Goal: Task Accomplishment & Management: Complete application form

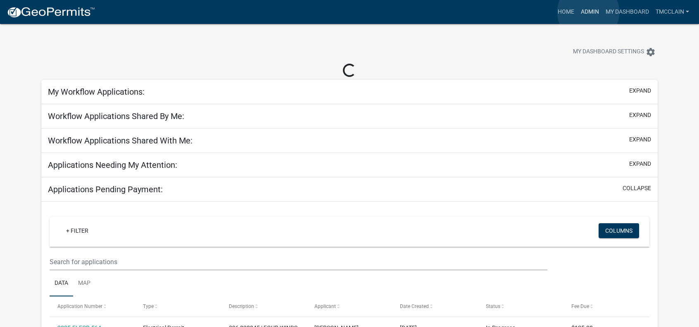
click at [588, 12] on link "Admin" at bounding box center [590, 12] width 25 height 16
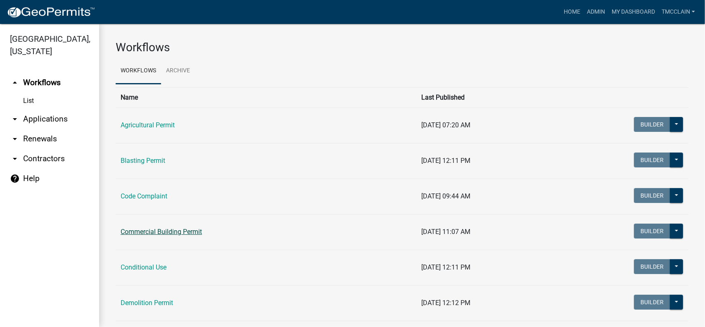
click at [140, 232] on link "Commercial Building Permit" at bounding box center [161, 232] width 81 height 8
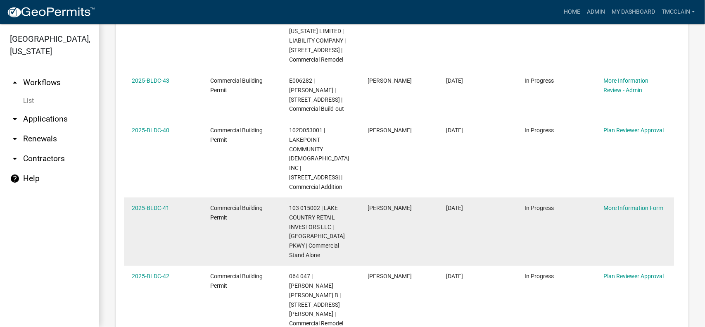
scroll to position [620, 0]
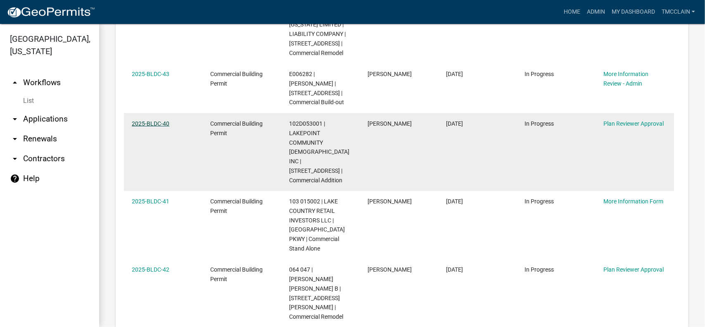
click at [148, 120] on link "2025-BLDC-40" at bounding box center [151, 123] width 38 height 7
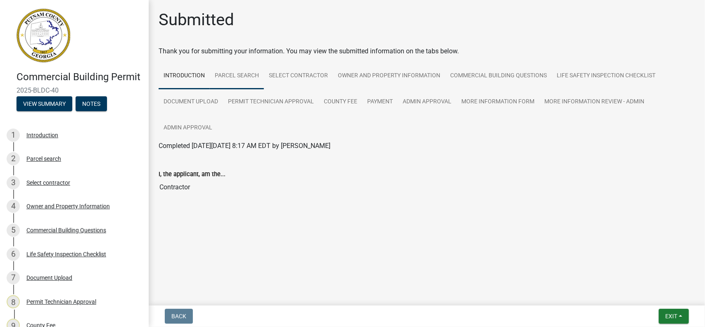
click at [241, 76] on link "Parcel search" at bounding box center [237, 76] width 54 height 26
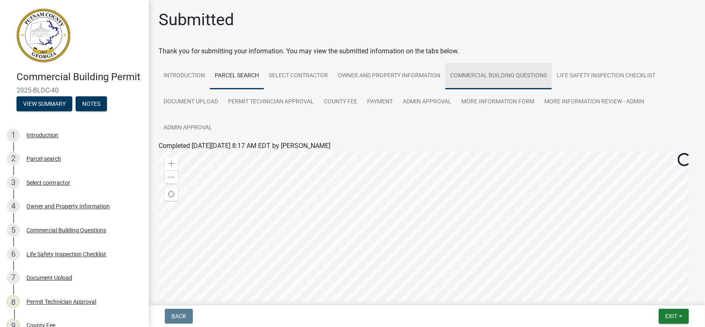
click at [509, 73] on link "Commercial Building Questions" at bounding box center [498, 76] width 107 height 26
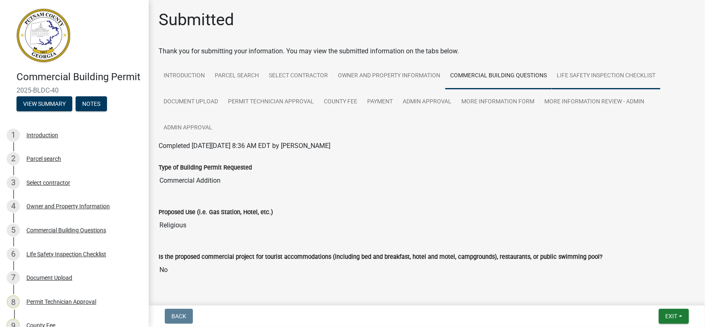
click at [605, 74] on link "Life Safety Inspection Checklist" at bounding box center [606, 76] width 109 height 26
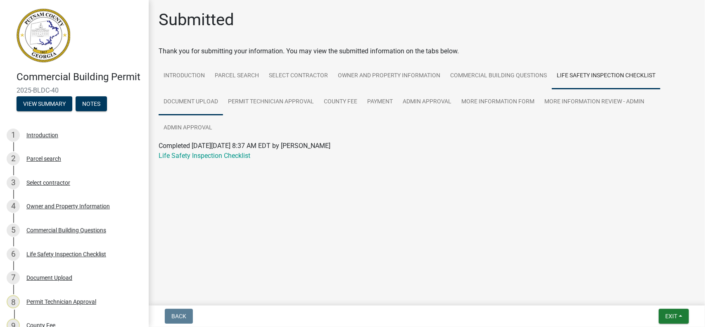
click at [195, 100] on link "Document Upload" at bounding box center [191, 102] width 64 height 26
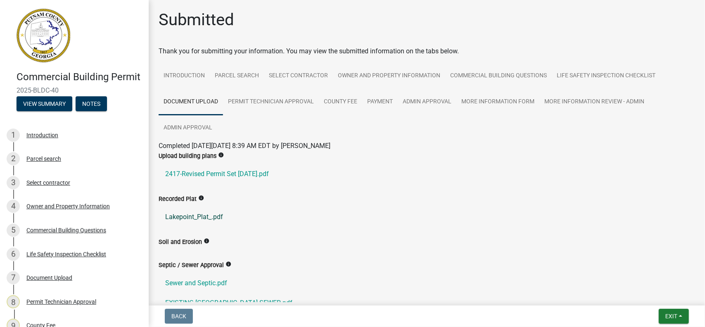
scroll to position [41, 0]
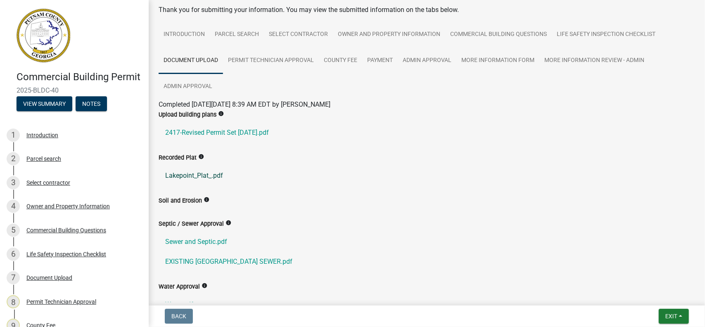
click at [189, 176] on link "Lakepoint_Plat_.pdf" at bounding box center [427, 176] width 537 height 20
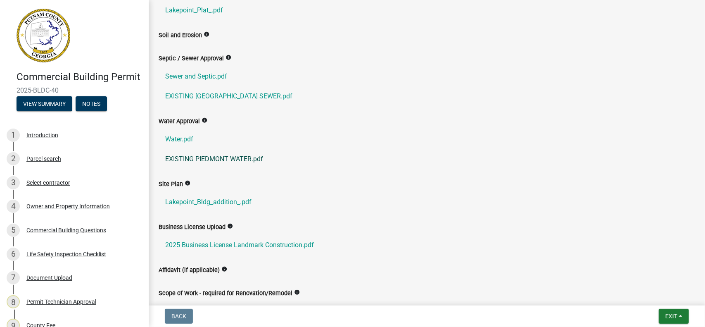
scroll to position [248, 0]
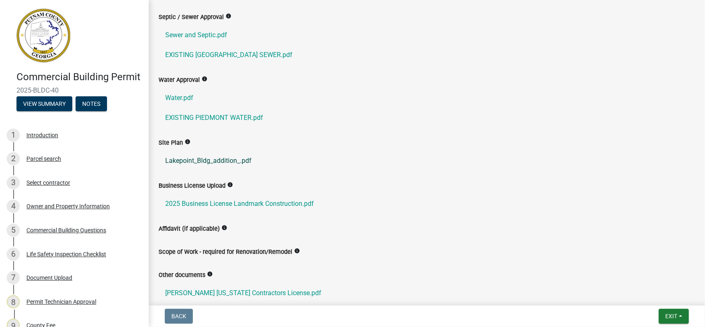
click at [201, 160] on link "Lakepoint_Bldg_addition_.pdf" at bounding box center [427, 161] width 537 height 20
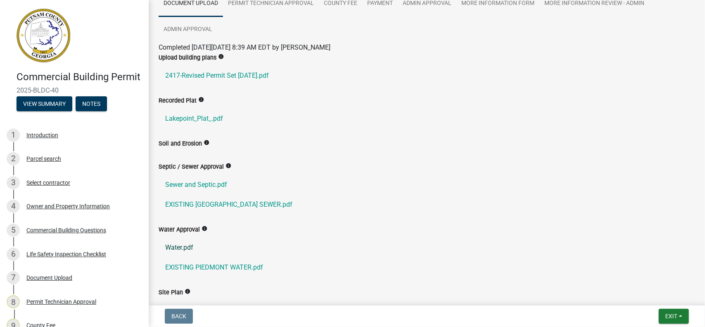
scroll to position [0, 0]
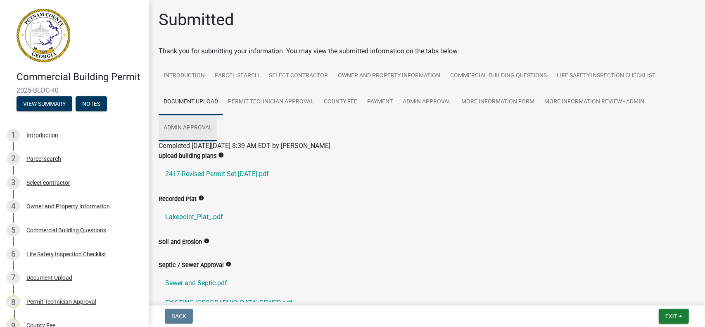
click at [183, 127] on link "Admin Approval" at bounding box center [188, 128] width 59 height 26
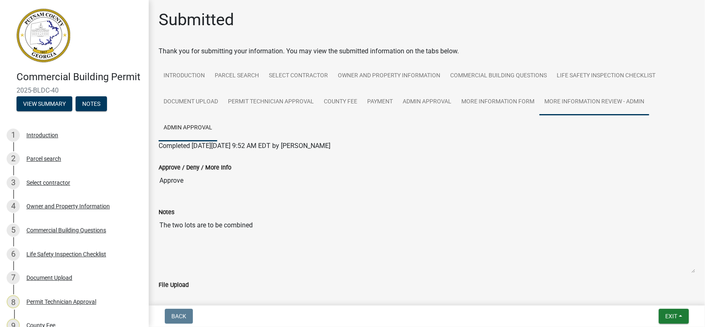
click at [582, 100] on link "More Information Review - Admin" at bounding box center [595, 102] width 110 height 26
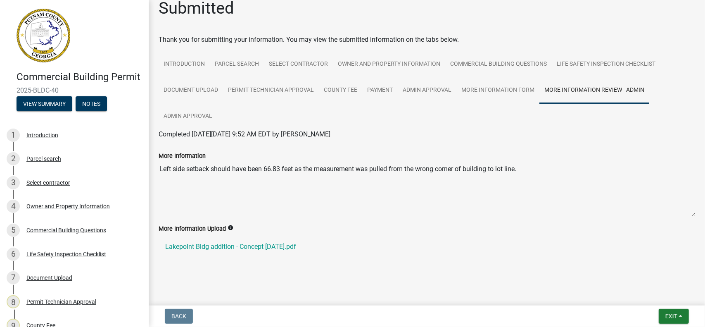
scroll to position [18, 0]
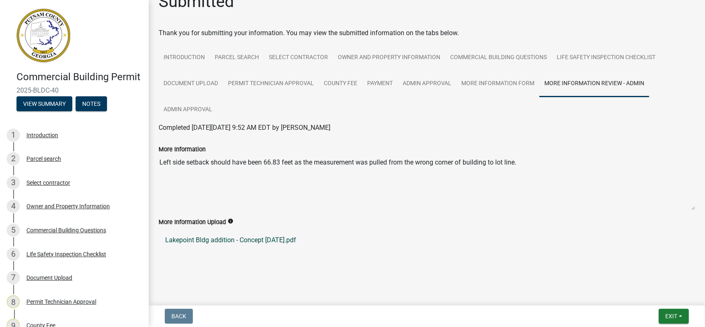
click at [208, 239] on link "Lakepoint Bldg addition - Concept [DATE].pdf" at bounding box center [427, 240] width 537 height 20
click at [493, 81] on link "More Information Form" at bounding box center [498, 84] width 83 height 26
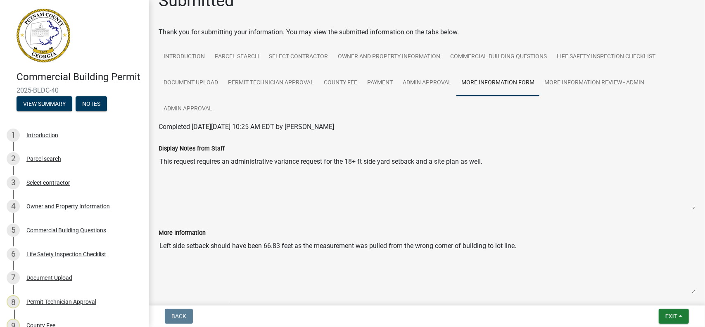
scroll to position [0, 0]
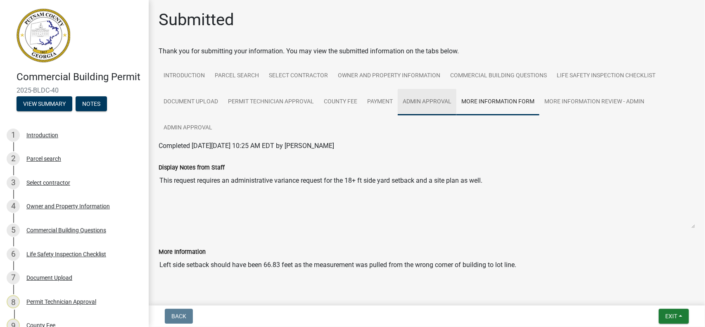
click at [412, 99] on link "Admin Approval" at bounding box center [427, 102] width 59 height 26
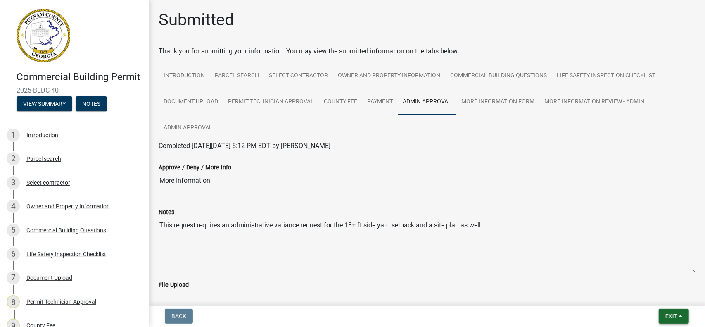
click at [680, 314] on button "Exit" at bounding box center [674, 316] width 30 height 15
click at [643, 293] on button "Save & Exit" at bounding box center [657, 295] width 66 height 20
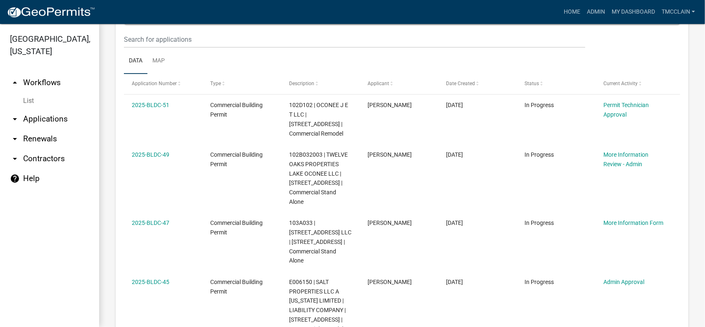
scroll to position [372, 0]
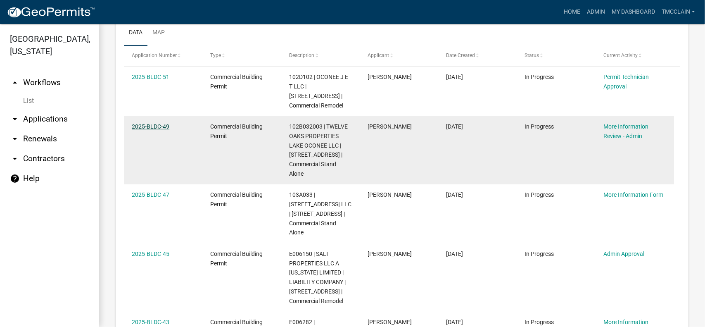
click at [158, 126] on link "2025-BLDC-49" at bounding box center [151, 126] width 38 height 7
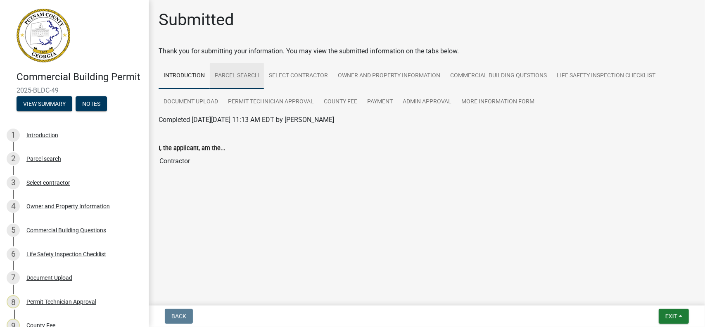
click at [248, 78] on link "Parcel search" at bounding box center [237, 76] width 54 height 26
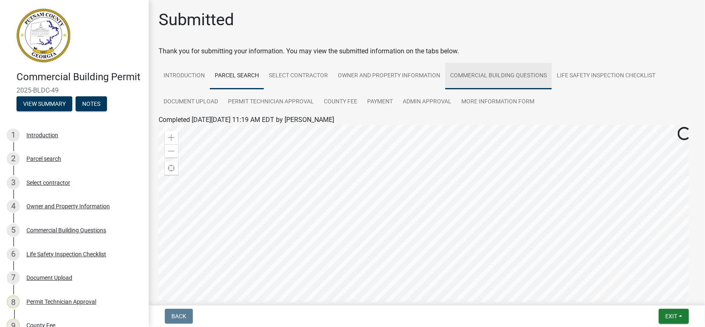
click at [479, 78] on link "Commercial Building Questions" at bounding box center [498, 76] width 107 height 26
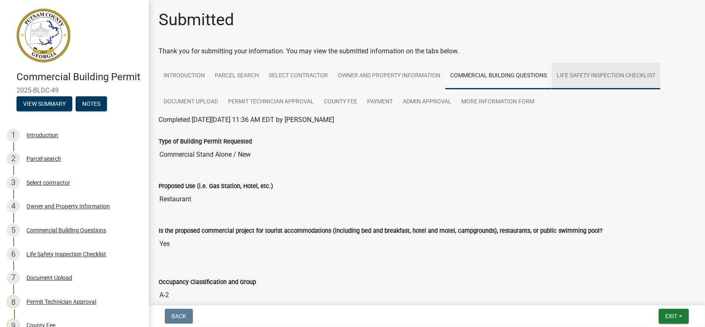
click at [594, 76] on link "Life Safety Inspection Checklist" at bounding box center [606, 76] width 109 height 26
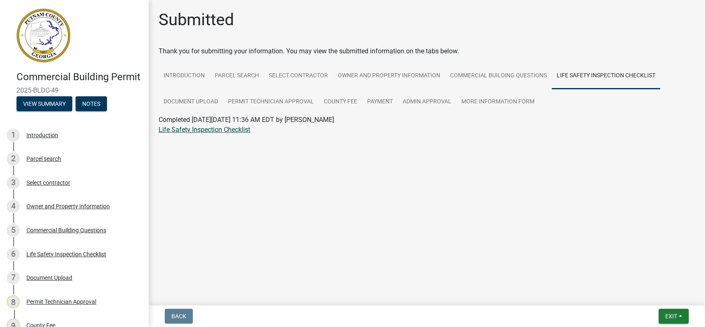
click at [191, 131] on link "Life Safety Inspection Checklist" at bounding box center [205, 130] width 92 height 8
click at [190, 102] on link "Document Upload" at bounding box center [191, 102] width 64 height 26
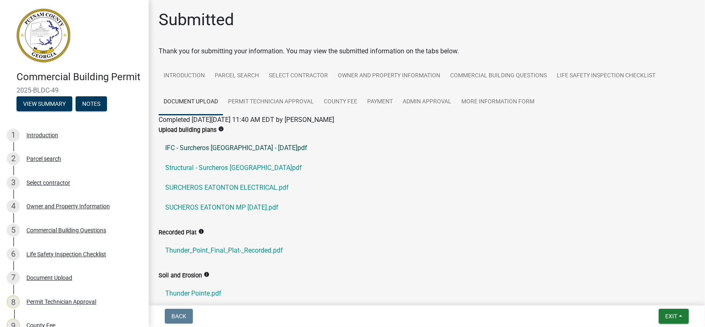
click at [202, 148] on link "IFC - Surcheros [GEOGRAPHIC_DATA] - [DATE]pdf" at bounding box center [427, 148] width 537 height 20
click at [200, 169] on link "Structural - Surcheros [GEOGRAPHIC_DATA]pdf" at bounding box center [427, 168] width 537 height 20
click at [202, 189] on link "SURCHEROS EATONTON ELECTRICAL.pdf" at bounding box center [427, 188] width 537 height 20
click at [213, 205] on link "SUCHEROS EATONTON MP [DATE].pdf" at bounding box center [427, 208] width 537 height 20
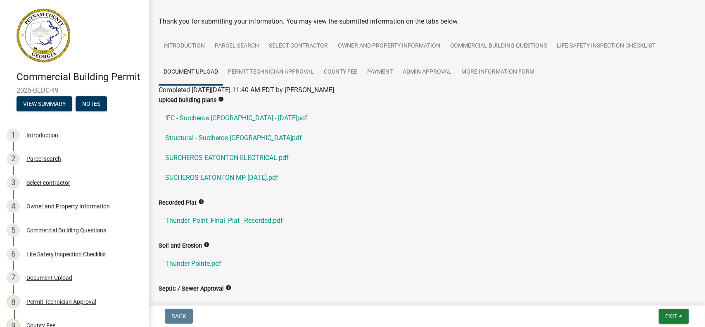
scroll to position [41, 0]
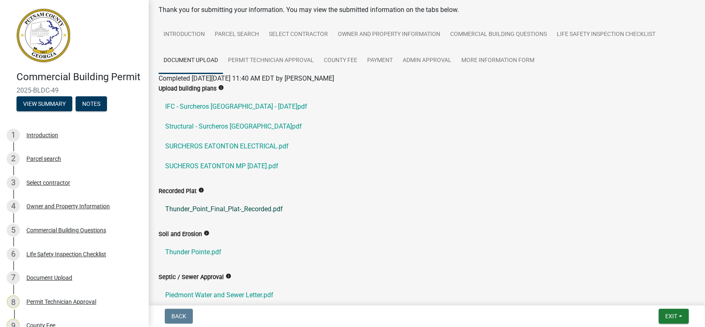
click at [217, 209] on link "Thunder_Point_Final_Plat-_Recorded.pdf" at bounding box center [427, 209] width 537 height 20
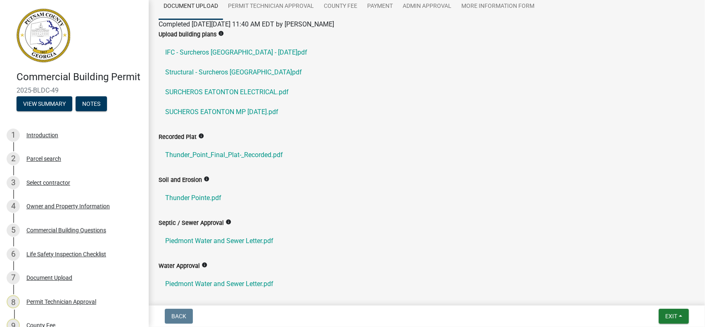
scroll to position [0, 0]
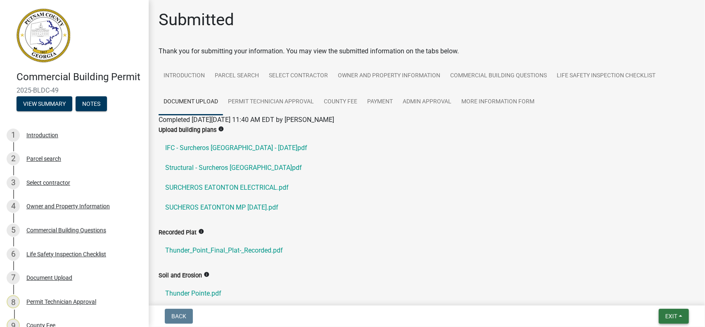
click at [683, 318] on button "Exit" at bounding box center [674, 316] width 30 height 15
click at [651, 291] on button "Save & Exit" at bounding box center [657, 295] width 66 height 20
